Goal: Task Accomplishment & Management: Use online tool/utility

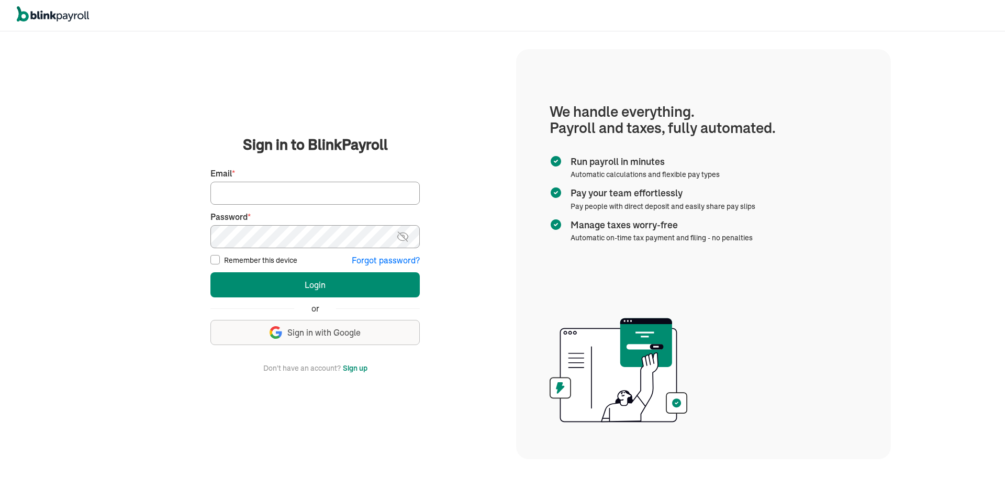
click at [300, 192] on input "Email *" at bounding box center [314, 193] width 209 height 23
type input "MDFASH@AOL.COM"
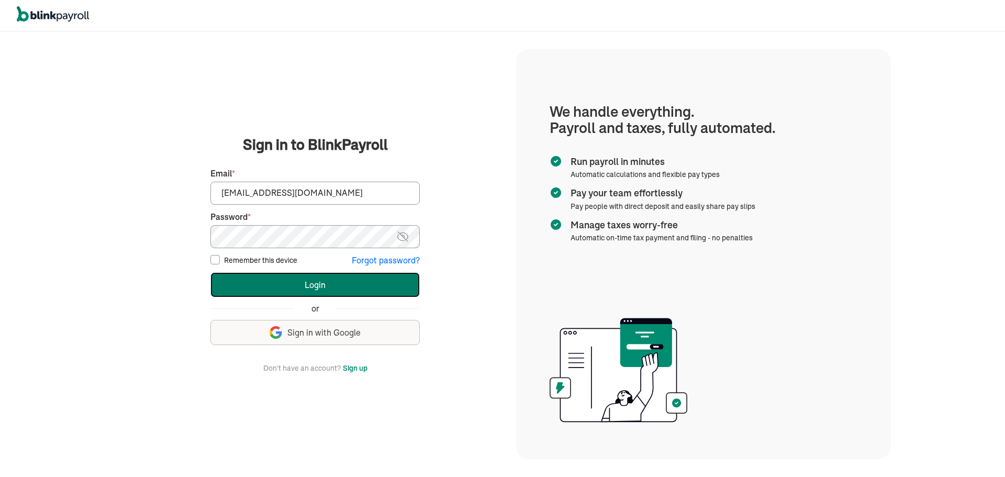
click at [328, 284] on button "Login" at bounding box center [314, 284] width 209 height 25
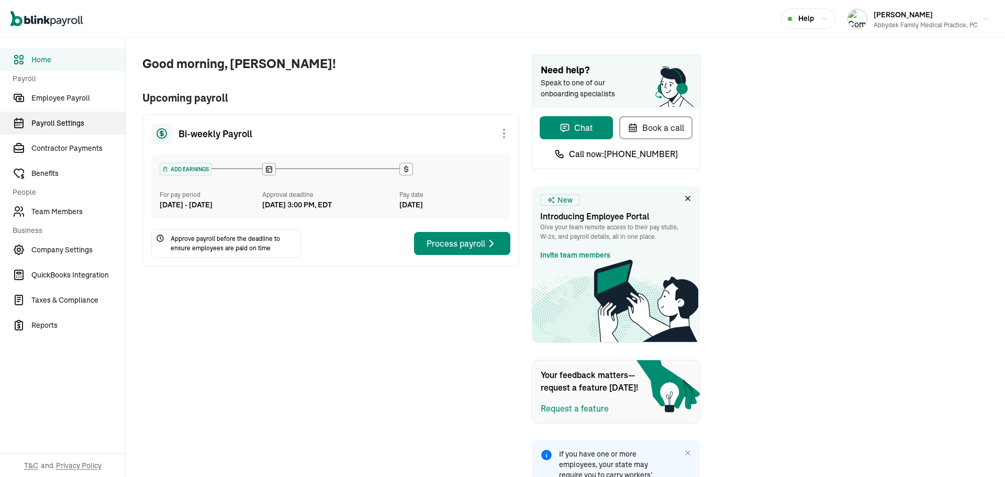
click at [52, 120] on span "Payroll Settings" at bounding box center [78, 123] width 94 height 11
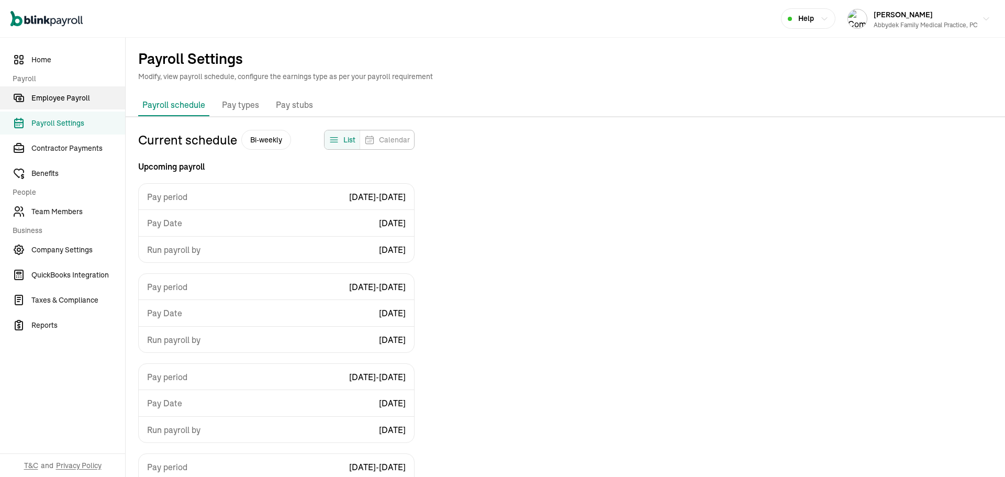
click at [53, 95] on span "Employee Payroll" at bounding box center [78, 98] width 94 height 11
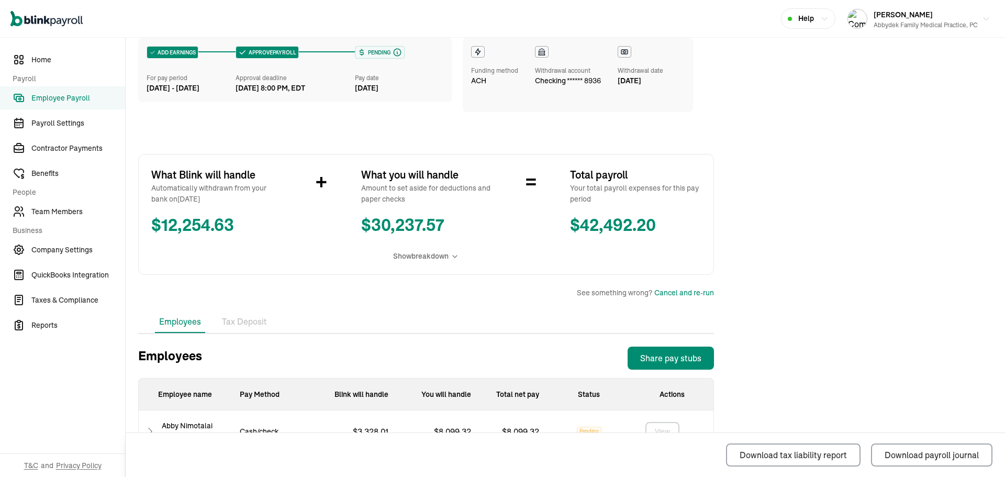
scroll to position [52, 0]
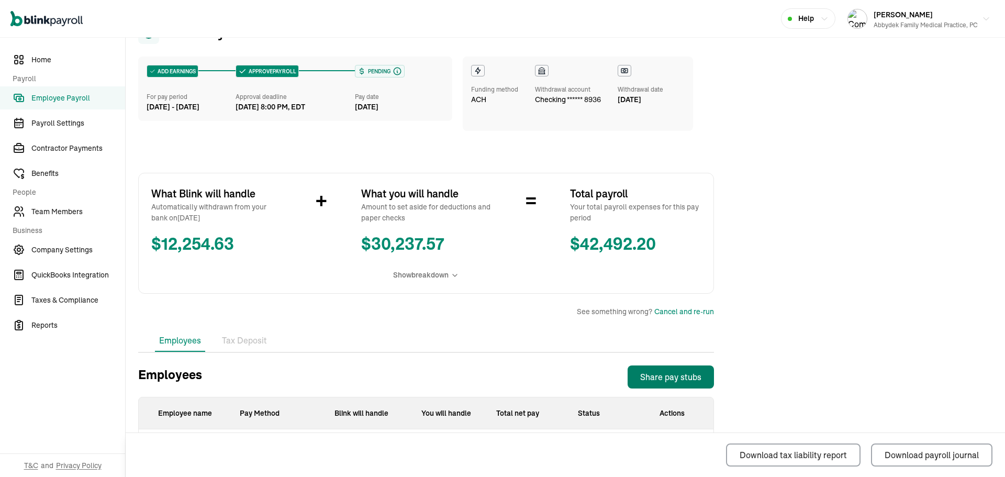
click at [677, 377] on div "Share pay stubs" at bounding box center [670, 377] width 61 height 13
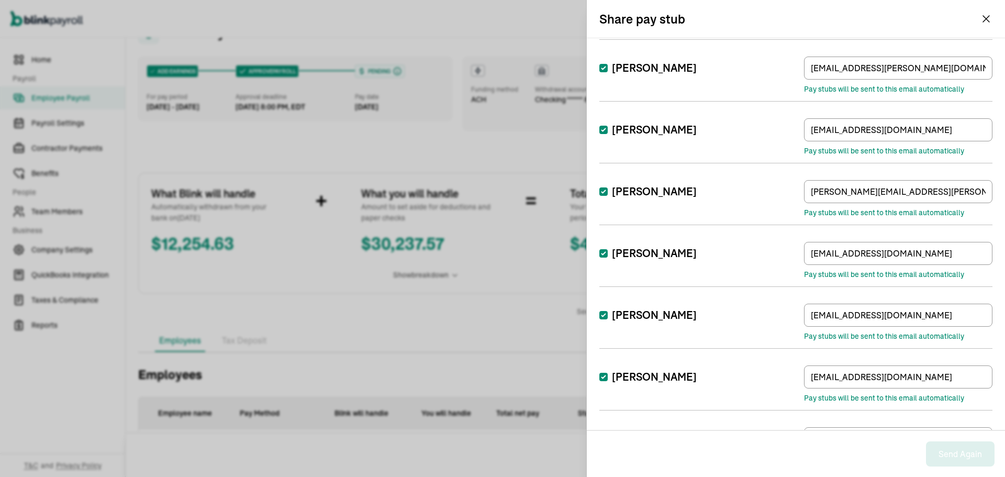
scroll to position [0, 0]
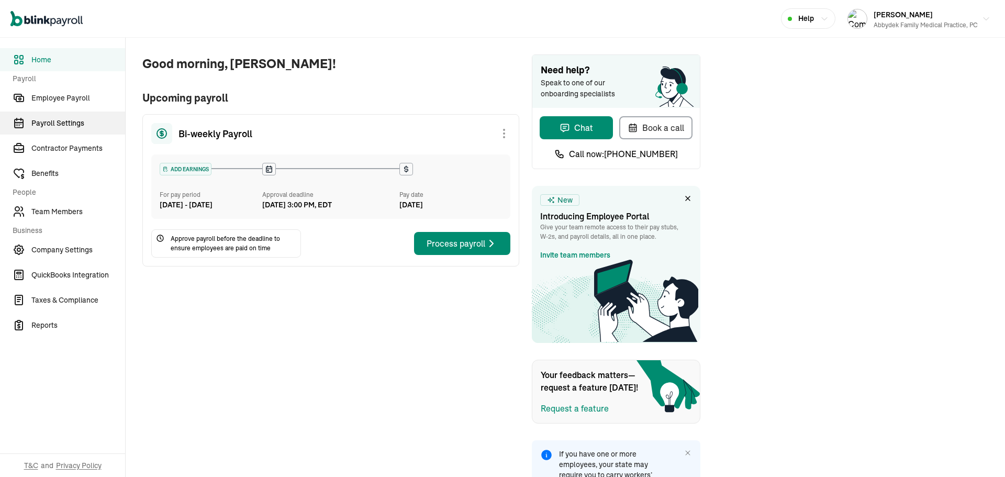
click at [52, 120] on span "Payroll Settings" at bounding box center [78, 123] width 94 height 11
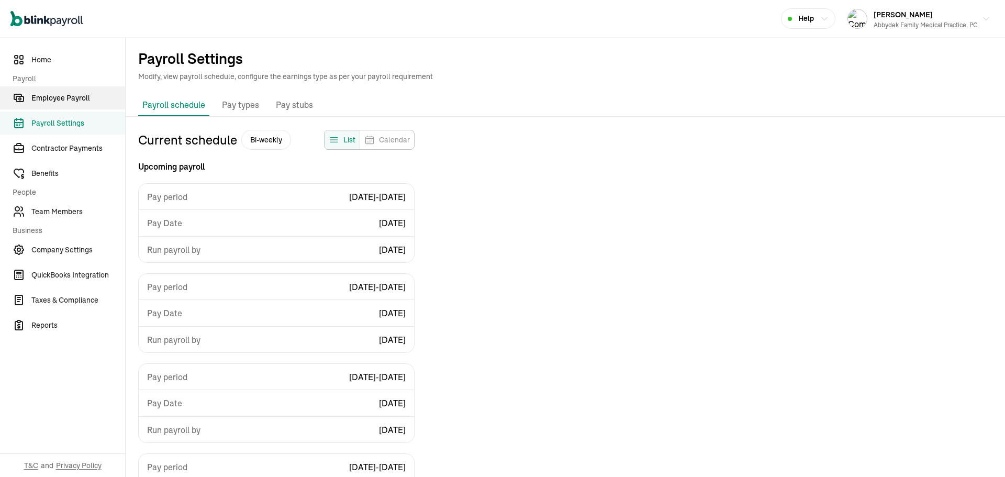
click at [53, 95] on span "Employee Payroll" at bounding box center [78, 98] width 94 height 11
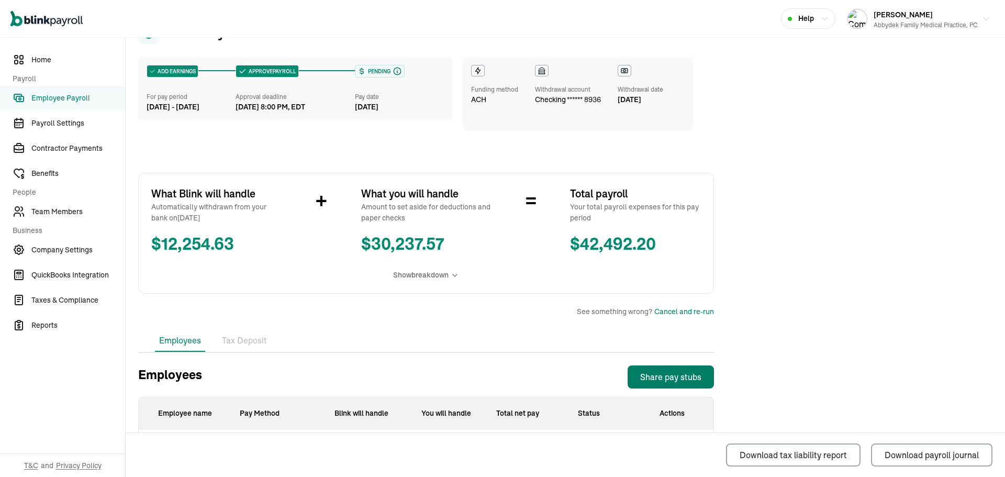
click at [677, 377] on div "Share pay stubs" at bounding box center [670, 377] width 61 height 13
